Goal: Check status: Check status

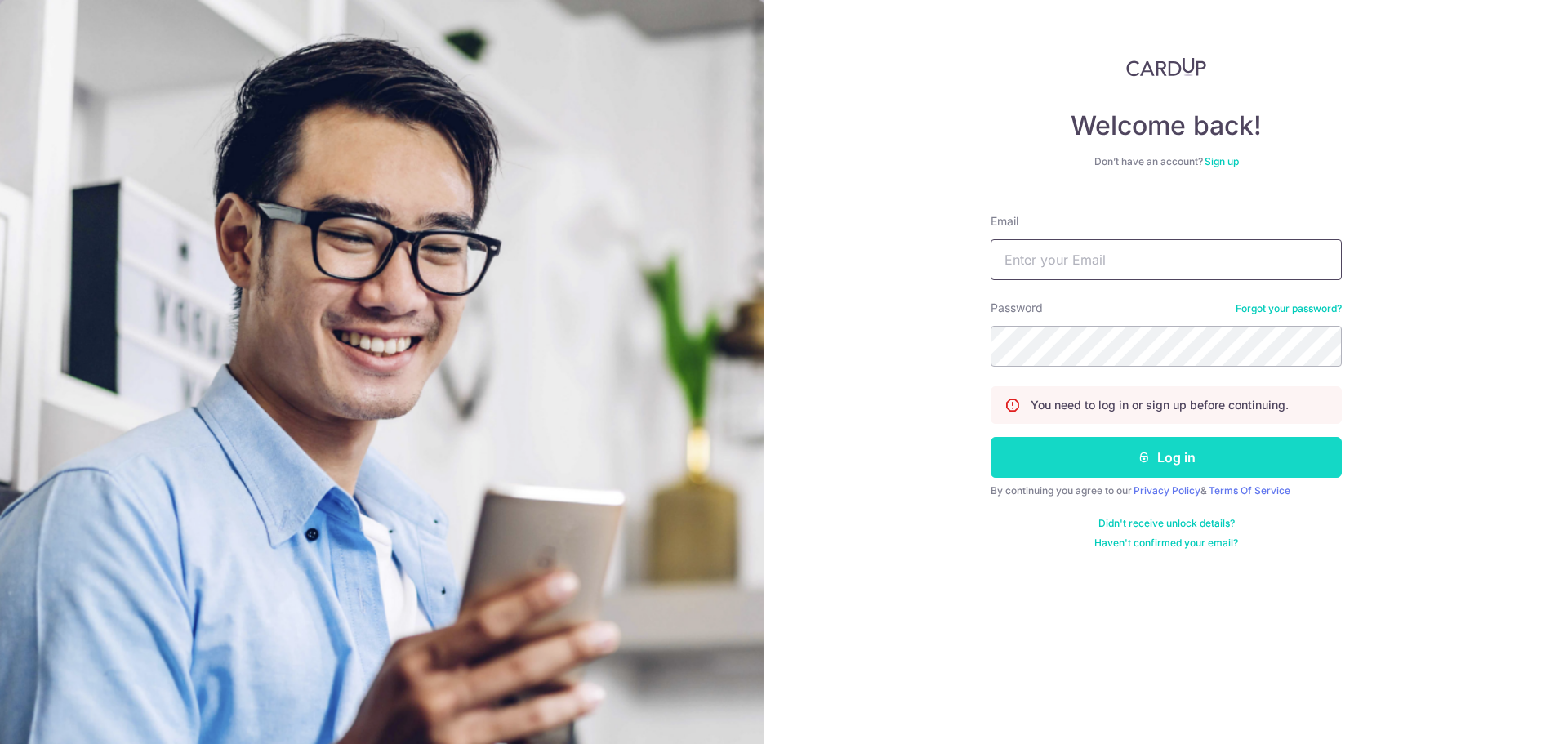
type input "[EMAIL_ADDRESS][DOMAIN_NAME]"
click at [1252, 459] on button "Log in" at bounding box center [1166, 457] width 351 height 41
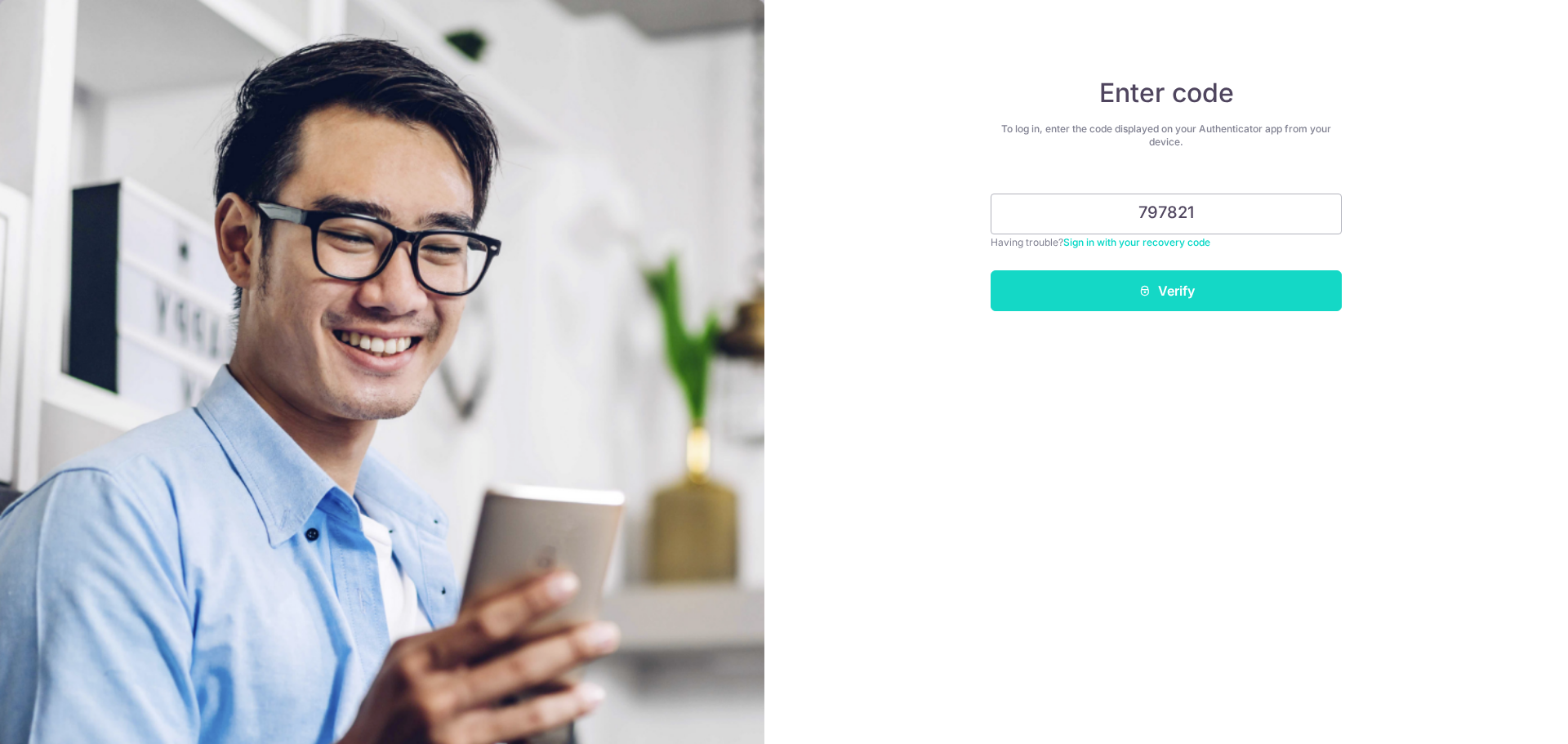
type input "797821"
click at [1180, 302] on button "Verify" at bounding box center [1166, 290] width 351 height 41
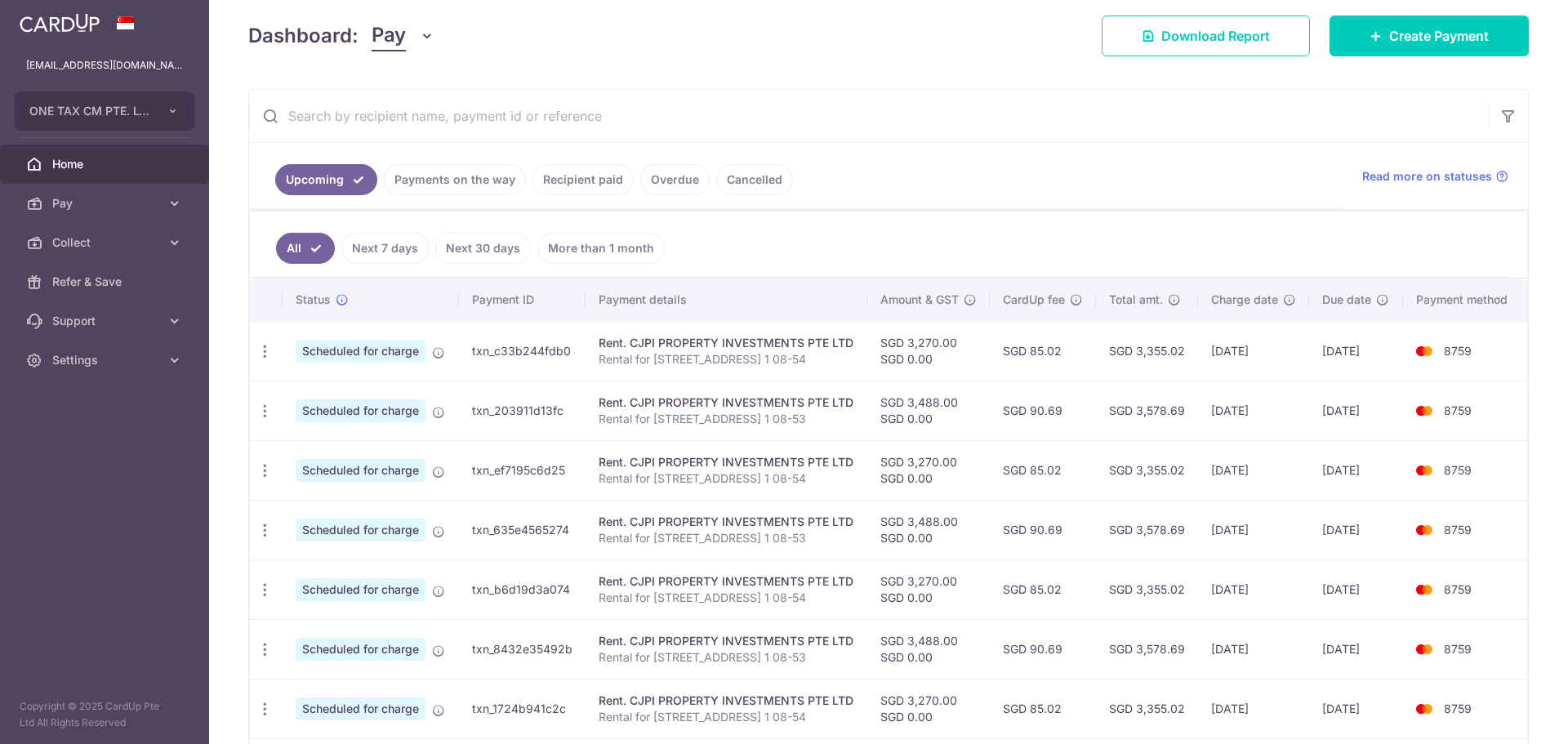
scroll to position [245, 0]
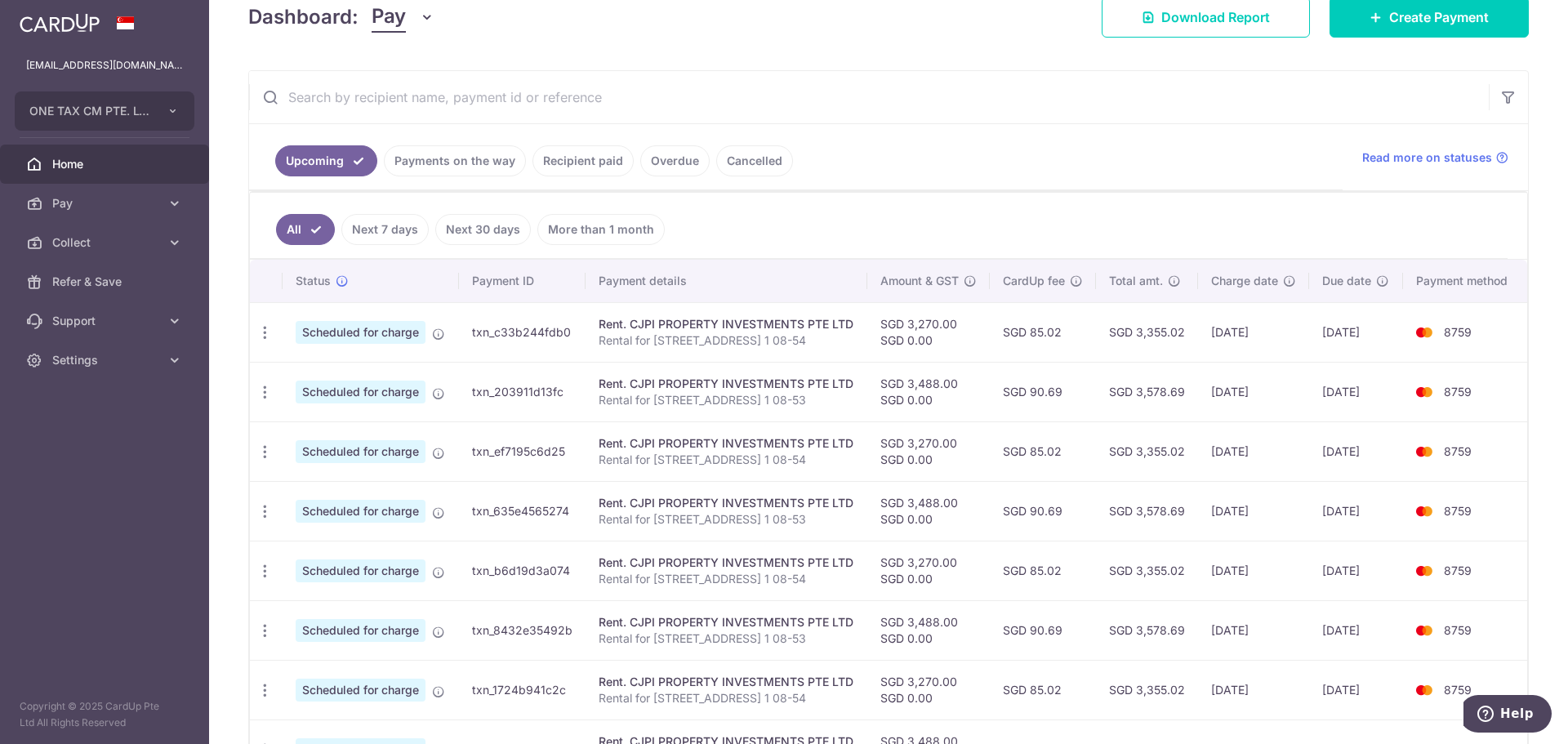
click at [576, 156] on link "Recipient paid" at bounding box center [583, 161] width 101 height 31
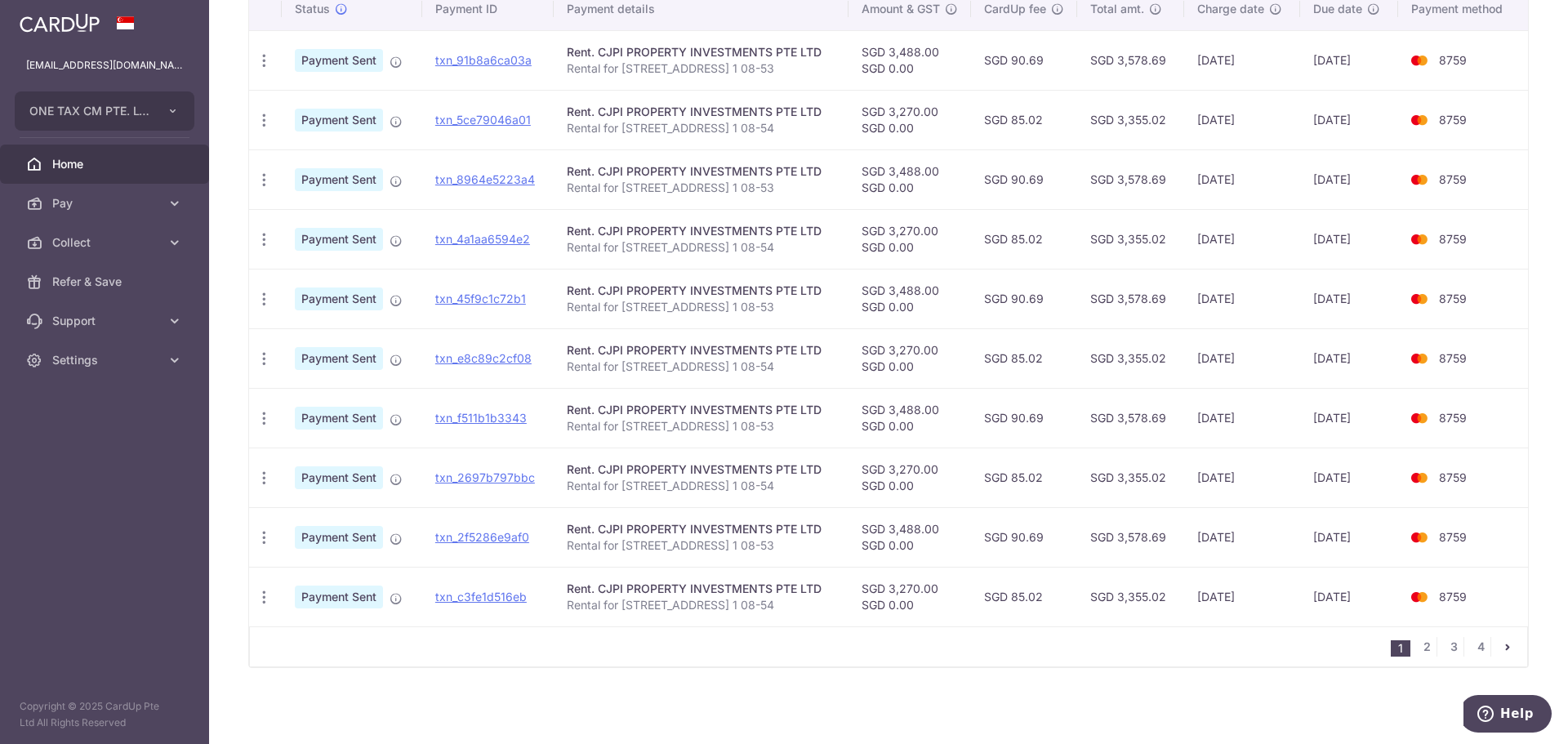
scroll to position [449, 0]
click at [1419, 645] on link "2" at bounding box center [1426, 645] width 19 height 19
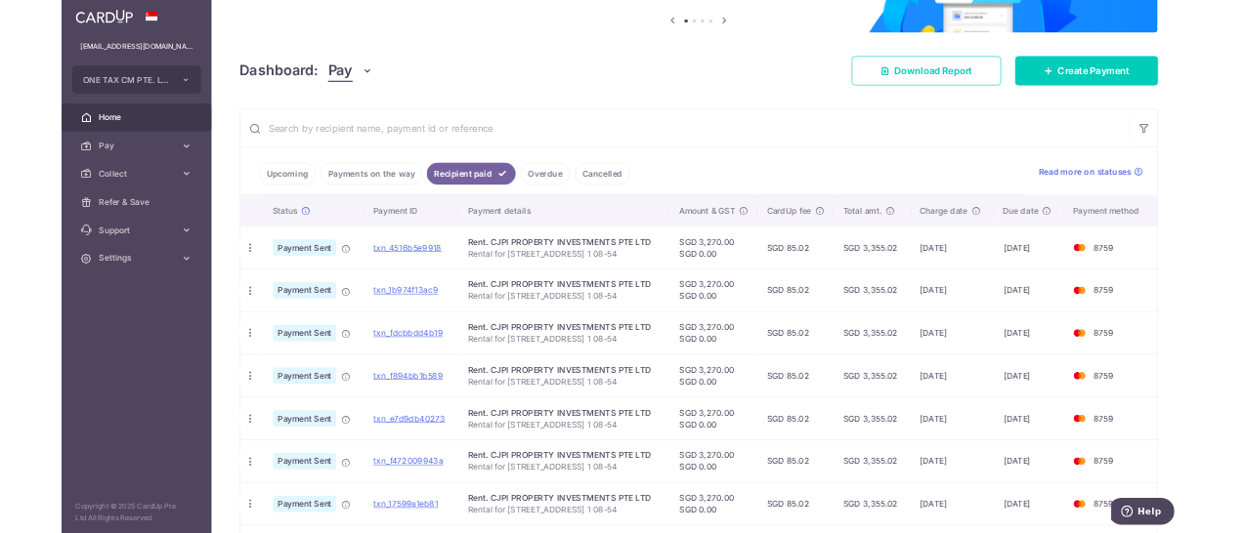
scroll to position [293, 0]
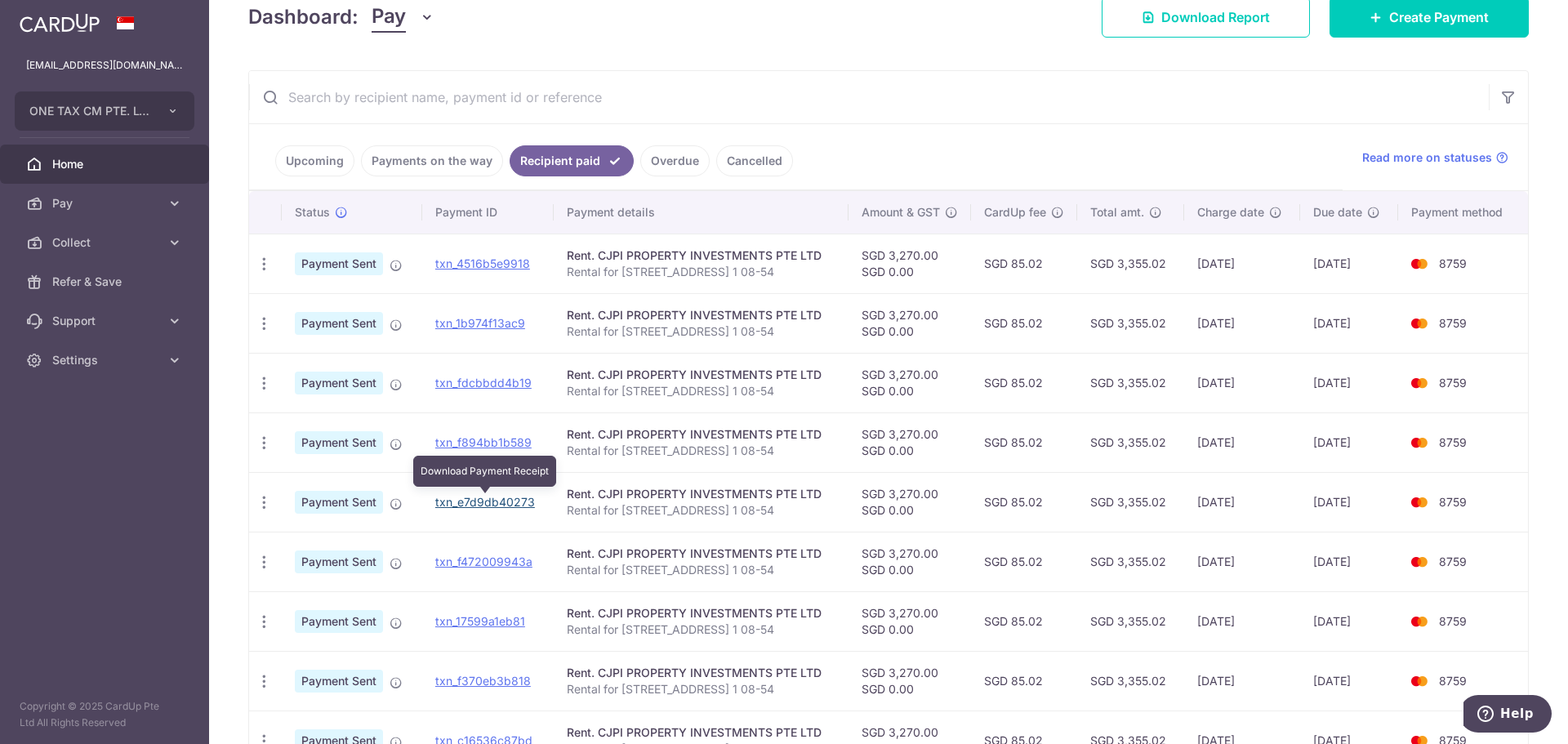
click at [508, 496] on link "txn_e7d9db40273" at bounding box center [485, 502] width 99 height 14
click at [875, 150] on ul "Upcoming Payments on the way Recipient paid Overdue Cancelled" at bounding box center [796, 156] width 1093 height 66
